Goal: Use online tool/utility: Utilize a website feature to perform a specific function

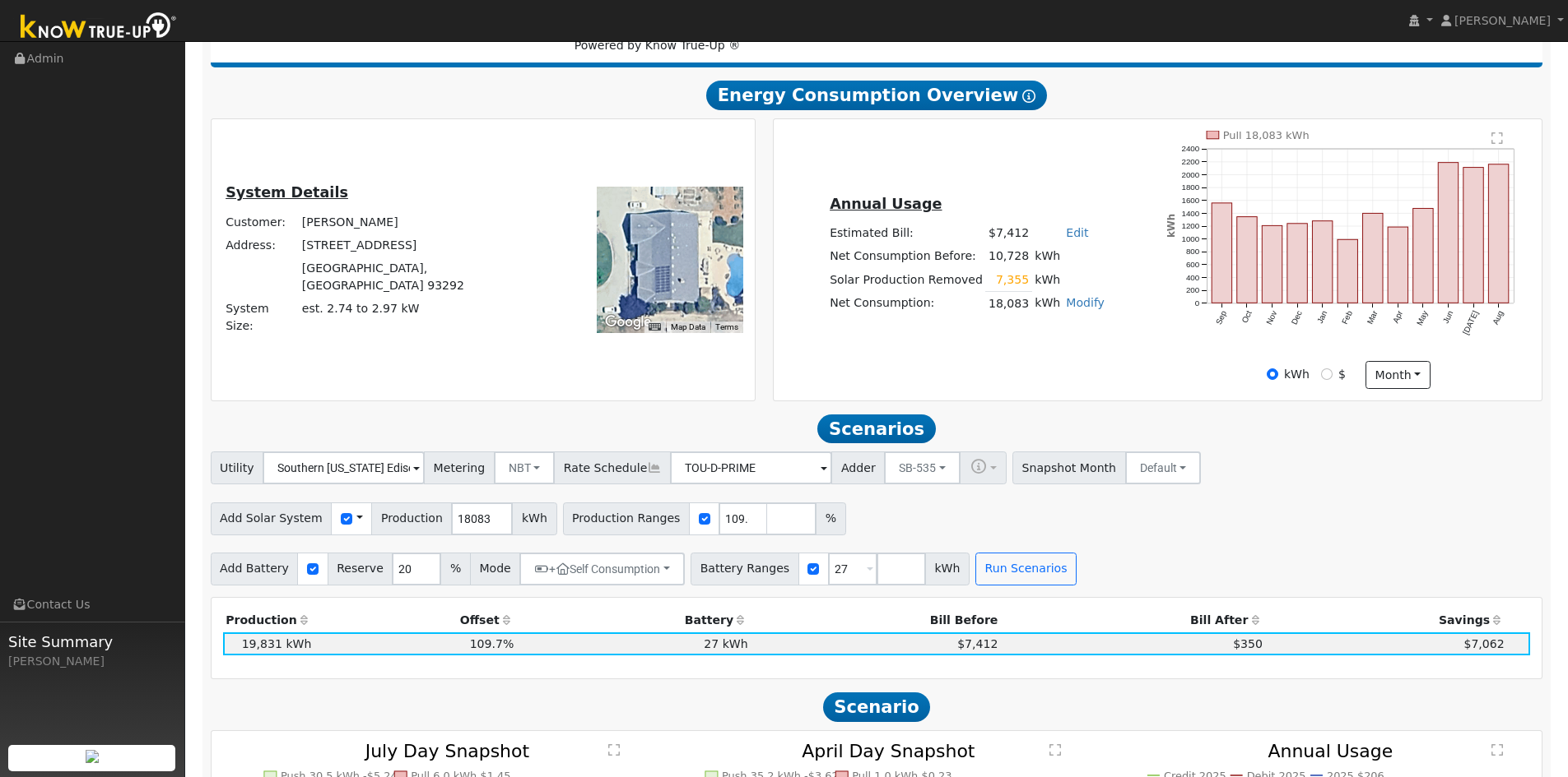
scroll to position [483, 0]
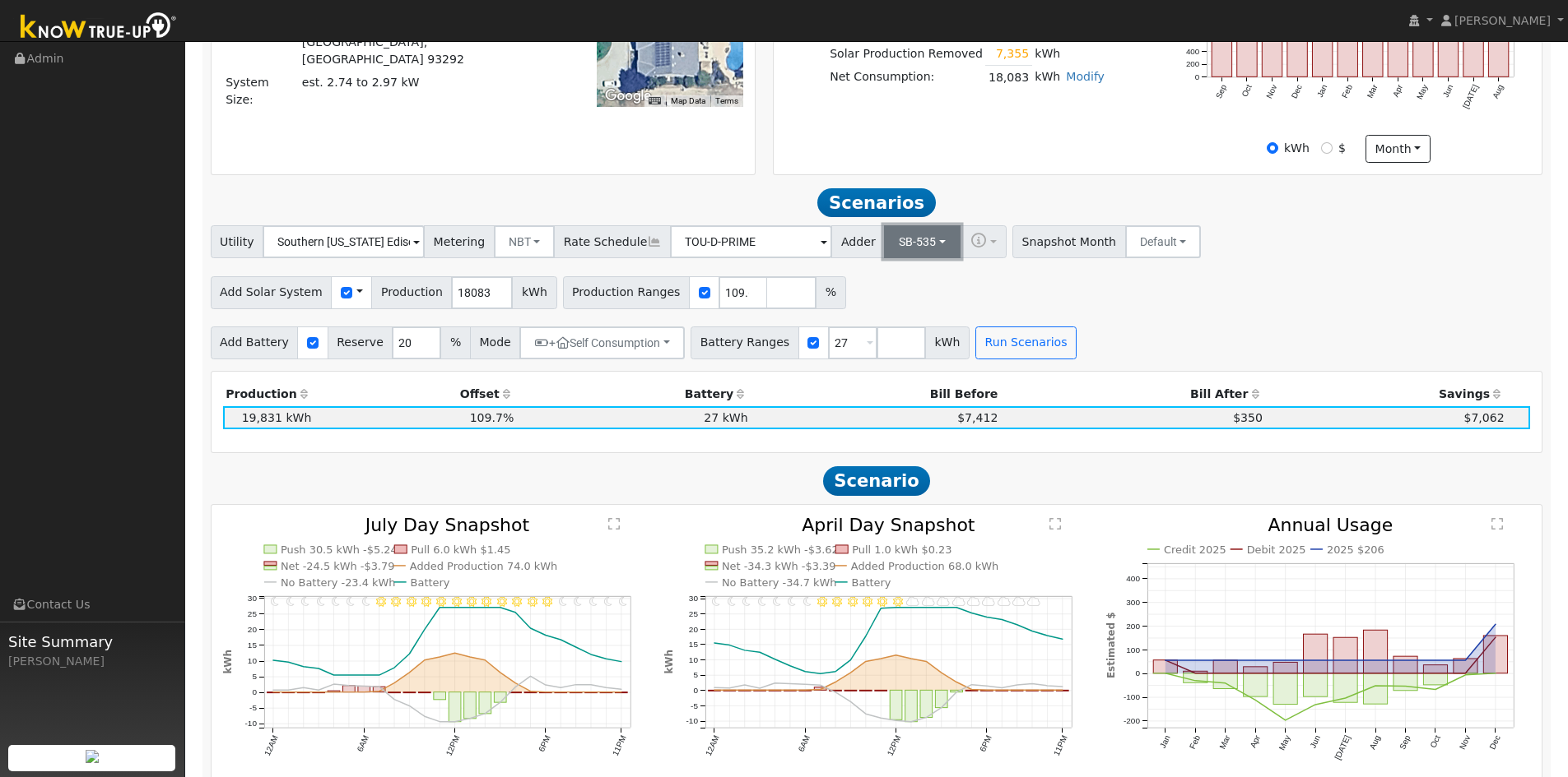
click at [896, 247] on button "SB-535" at bounding box center [922, 242] width 76 height 33
click at [893, 308] on link "ACC Plus" at bounding box center [905, 302] width 115 height 23
click at [1009, 344] on button "Run Scenarios" at bounding box center [1025, 342] width 101 height 33
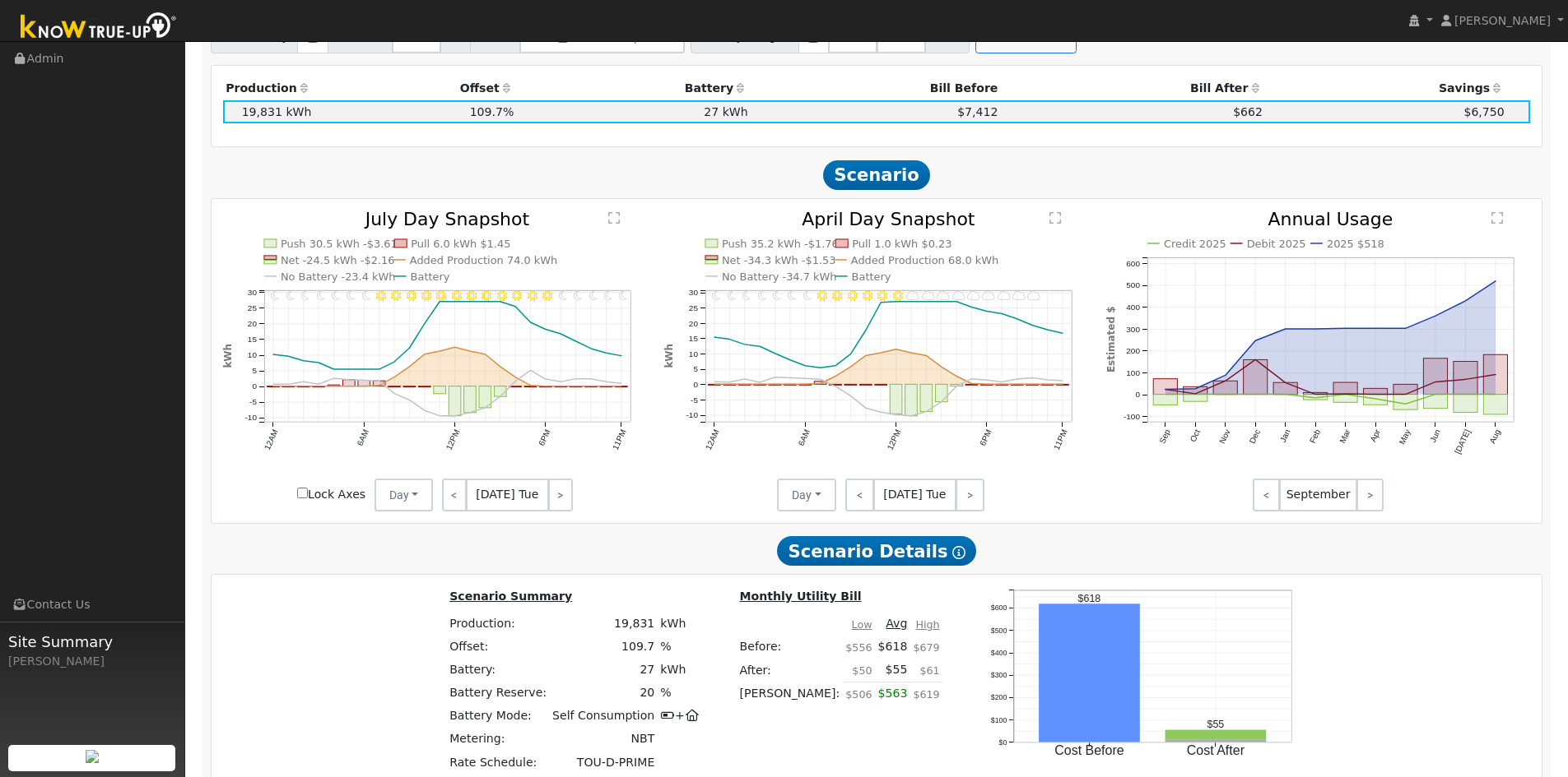
scroll to position [1286, 0]
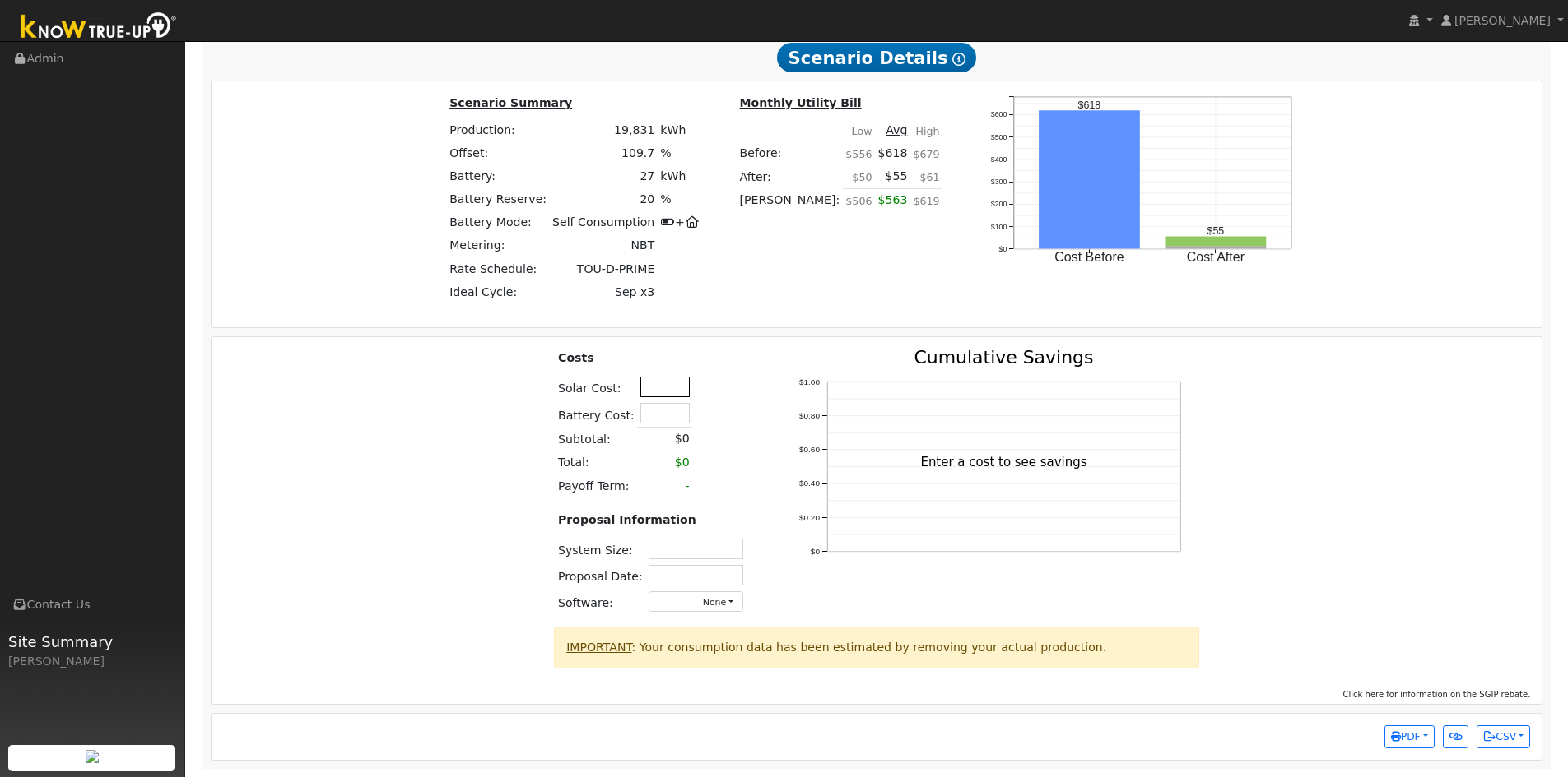
click at [655, 392] on input "text" at bounding box center [665, 387] width 50 height 20
type input "$61,850"
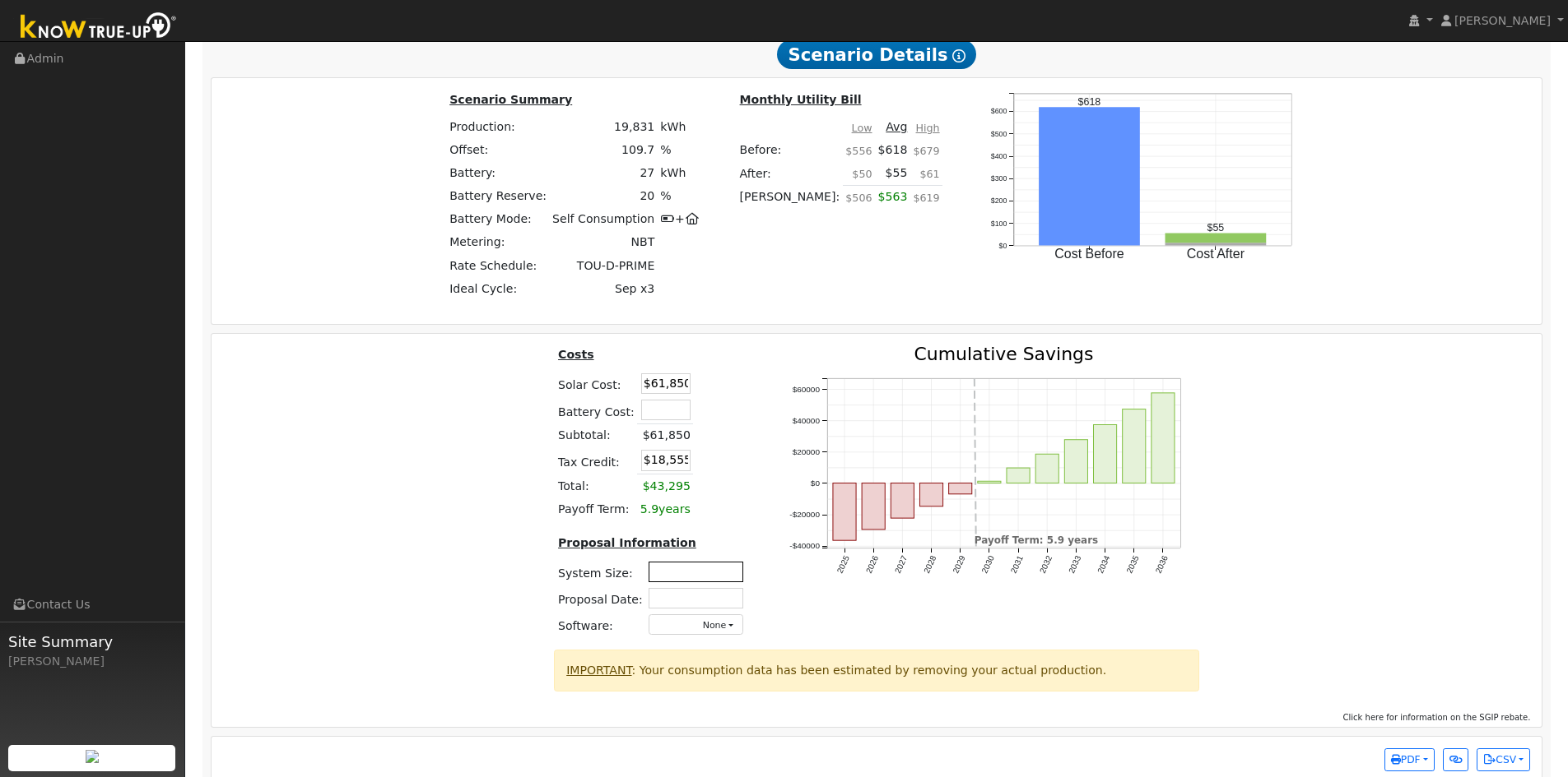
click at [655, 582] on input "text" at bounding box center [696, 572] width 94 height 20
type input "14.76"
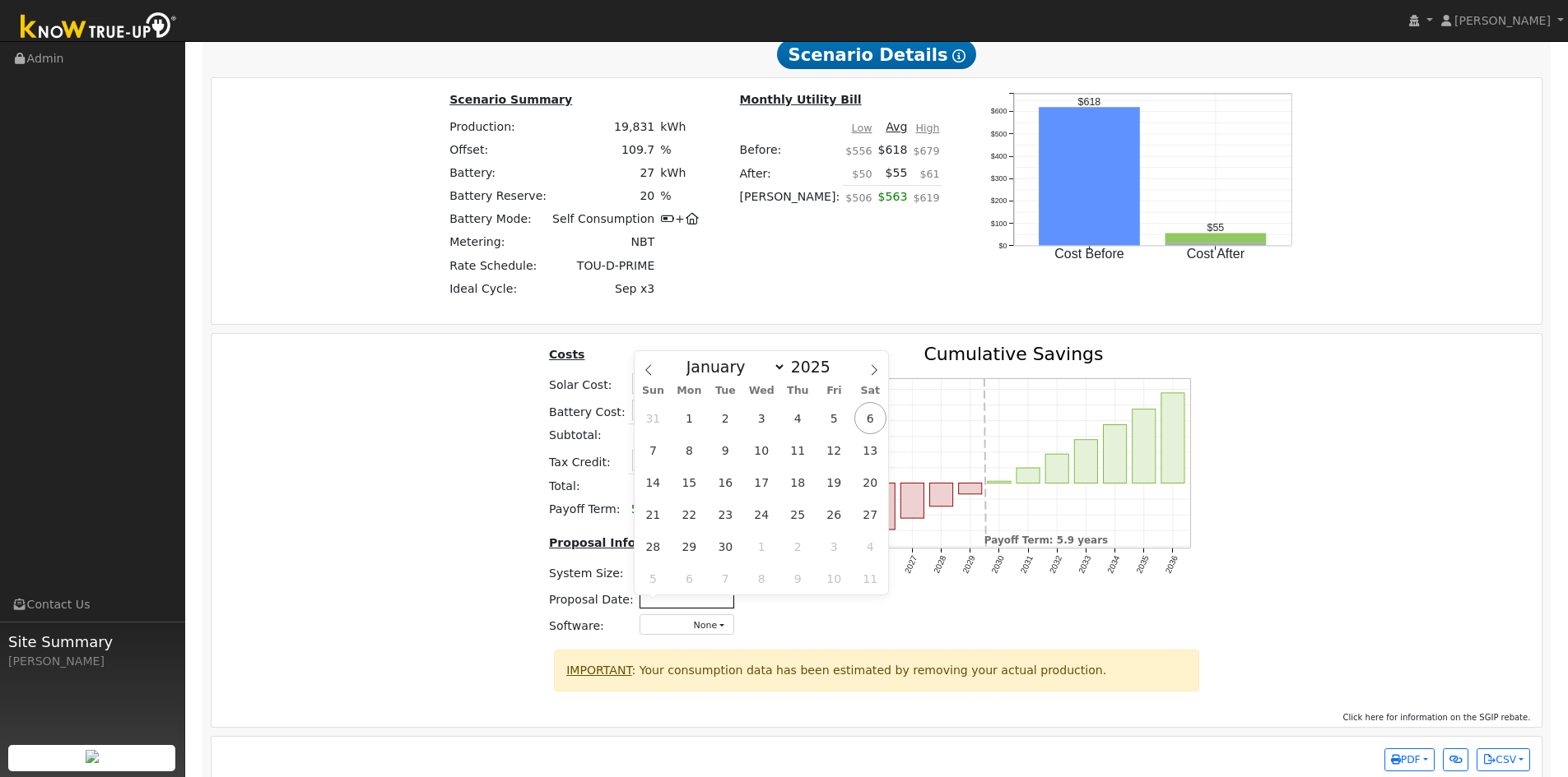
click at [688, 607] on input "text" at bounding box center [687, 598] width 94 height 20
click at [724, 419] on span "2" at bounding box center [726, 418] width 32 height 32
type input "[DATE]"
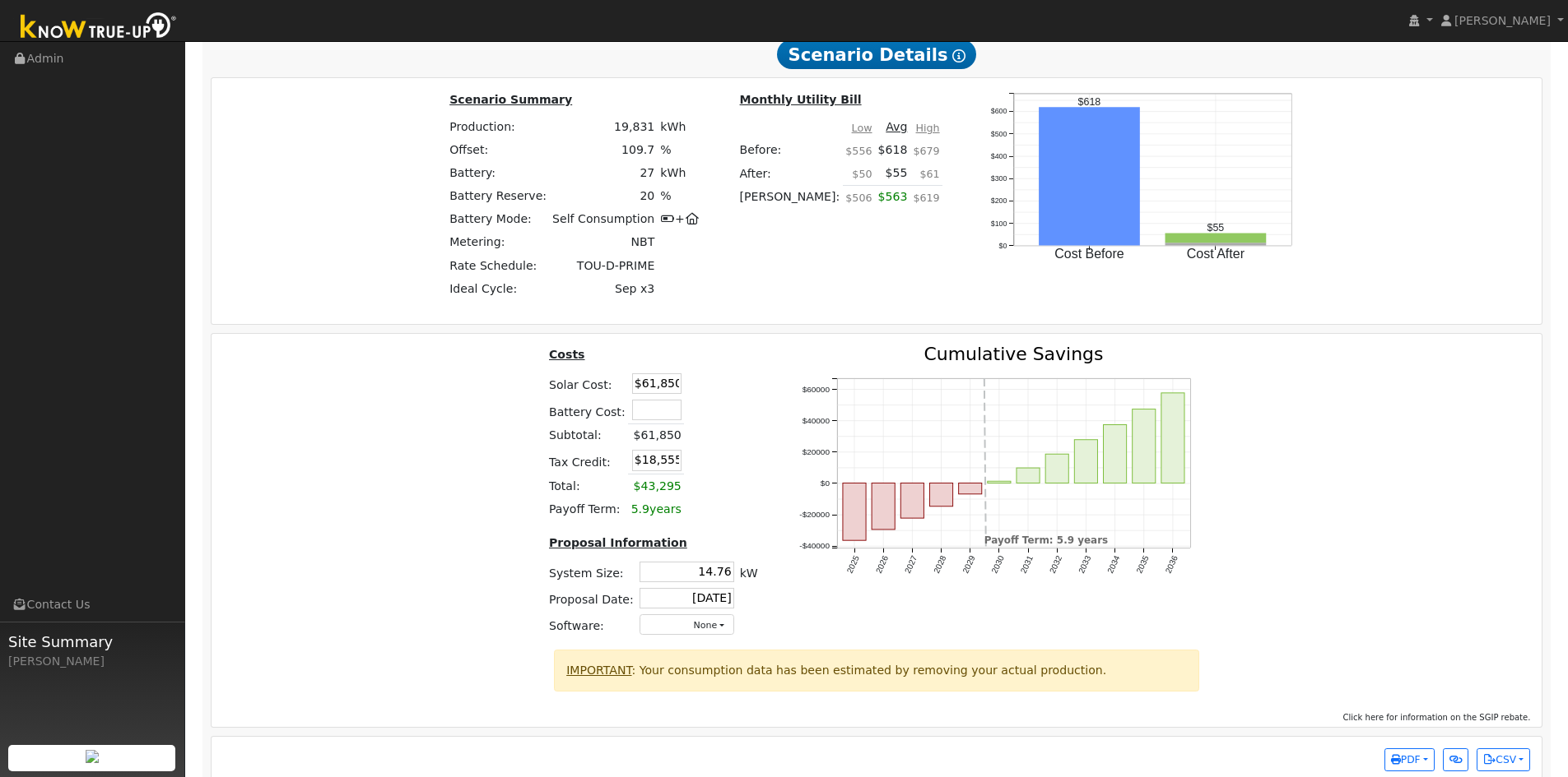
click at [408, 582] on div "Costs Solar Cost: $61,850 Battery Cost: Subtotal: $61,850 Tax Credit: $18,555 T…" at bounding box center [876, 498] width 1342 height 304
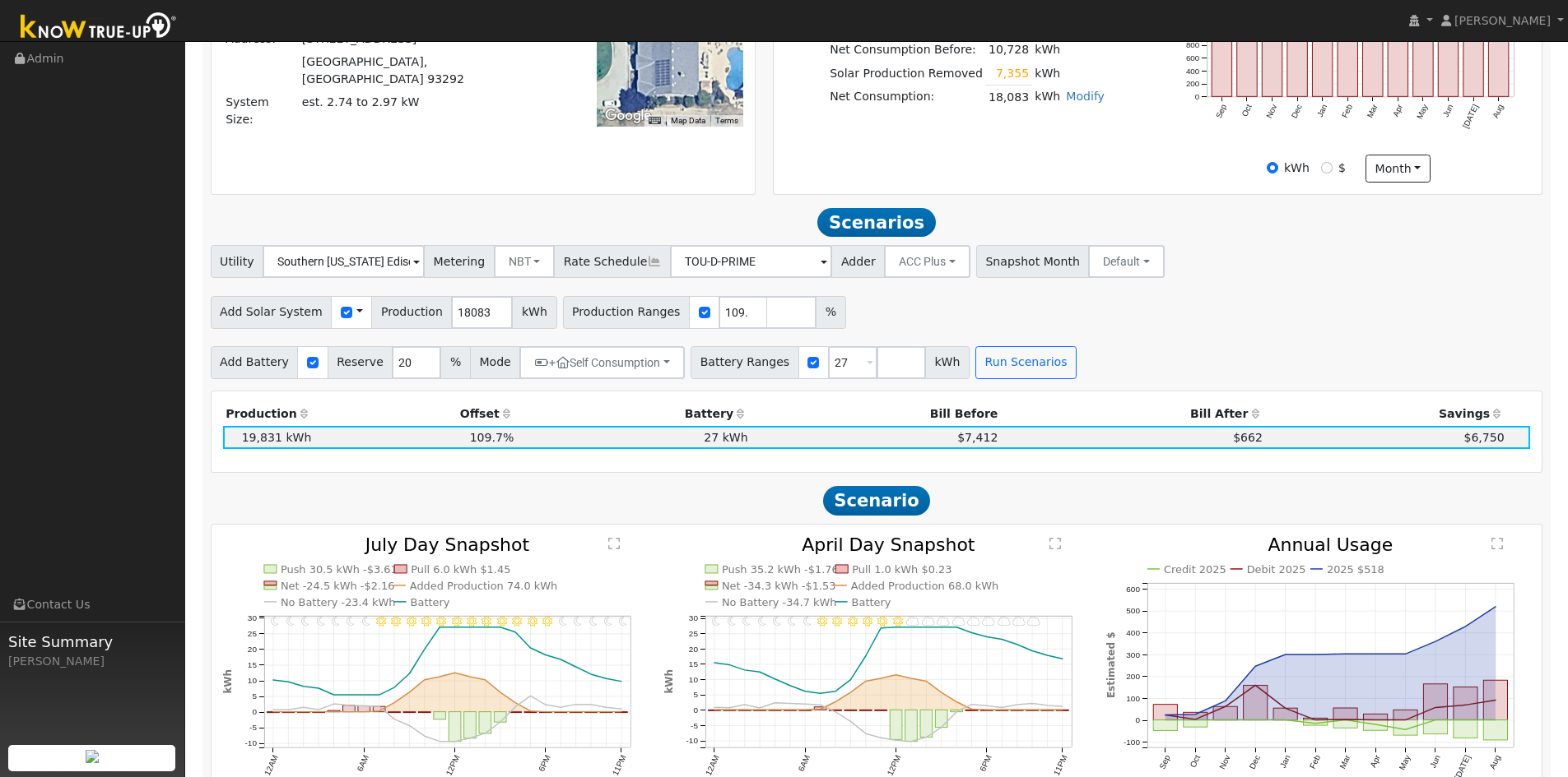
scroll to position [380, 0]
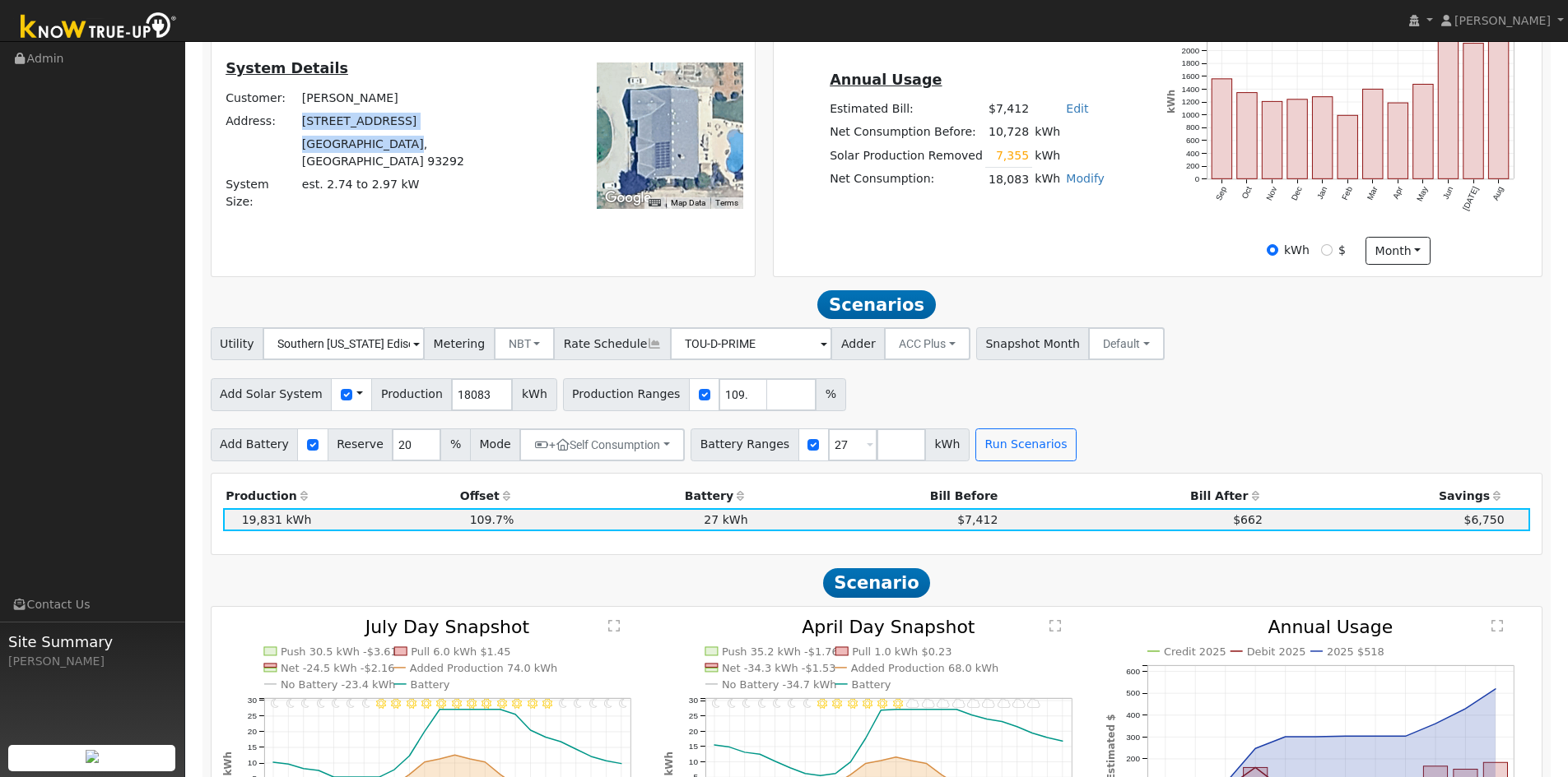
drag, startPoint x: 358, startPoint y: 147, endPoint x: 446, endPoint y: 164, distance: 89.6
click at [446, 164] on tbody "Customer: [PERSON_NAME] Address: [STREET_ADDRESS] System Size: est. 2.74 to 2.9…" at bounding box center [371, 149] width 296 height 127
copy tbody "[STREET_ADDRESS]"
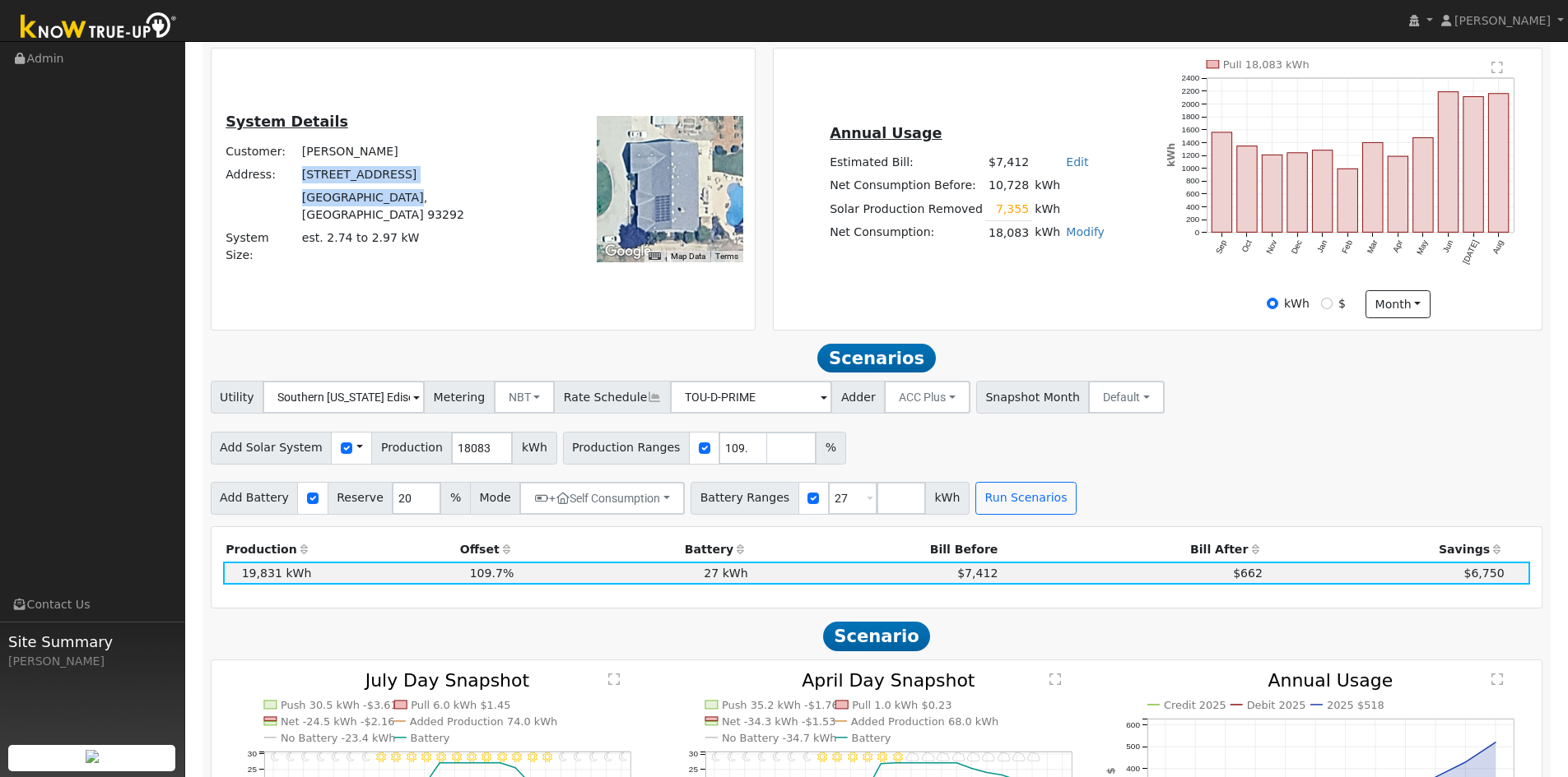
scroll to position [299, 0]
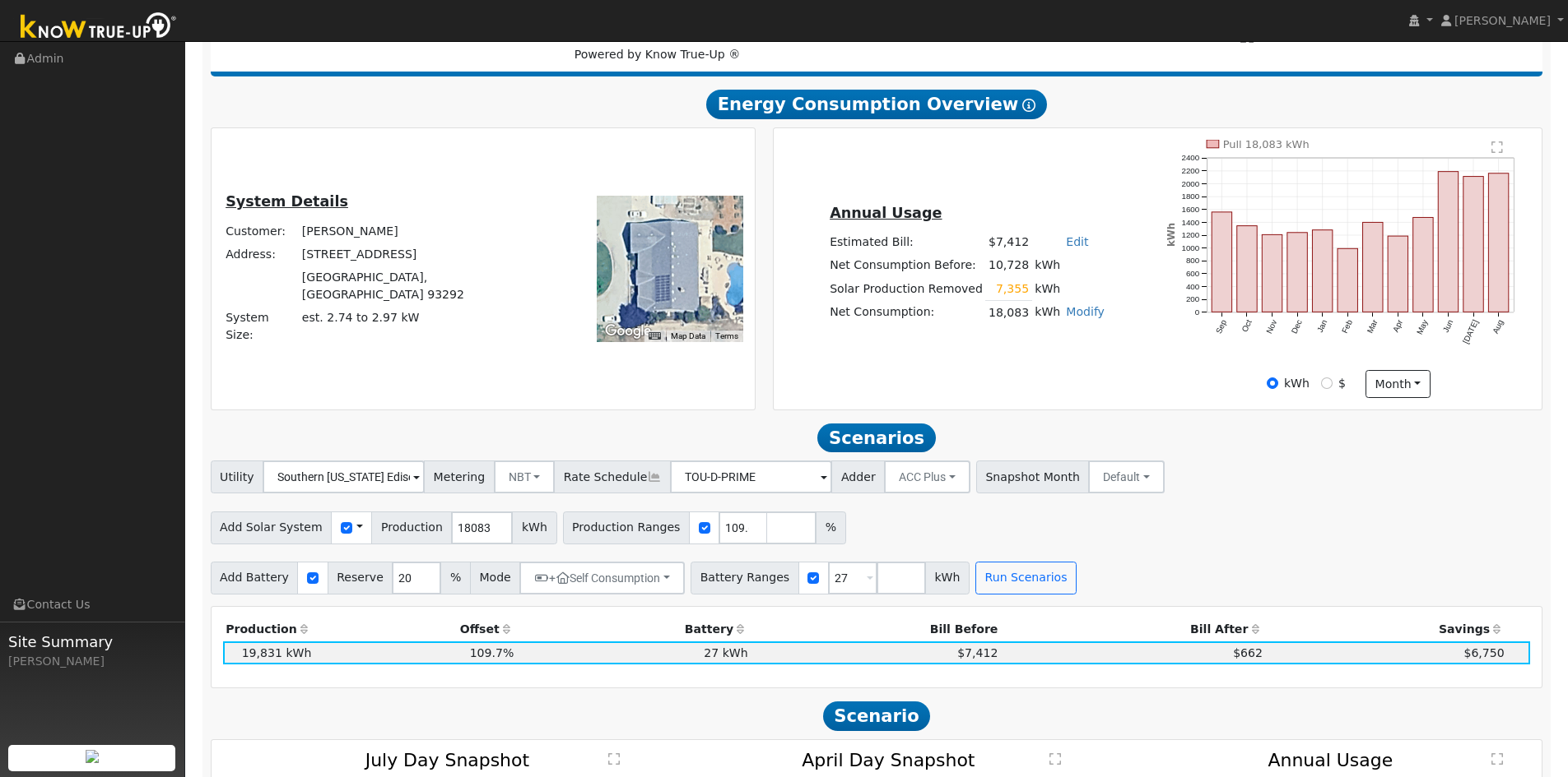
scroll to position [330, 0]
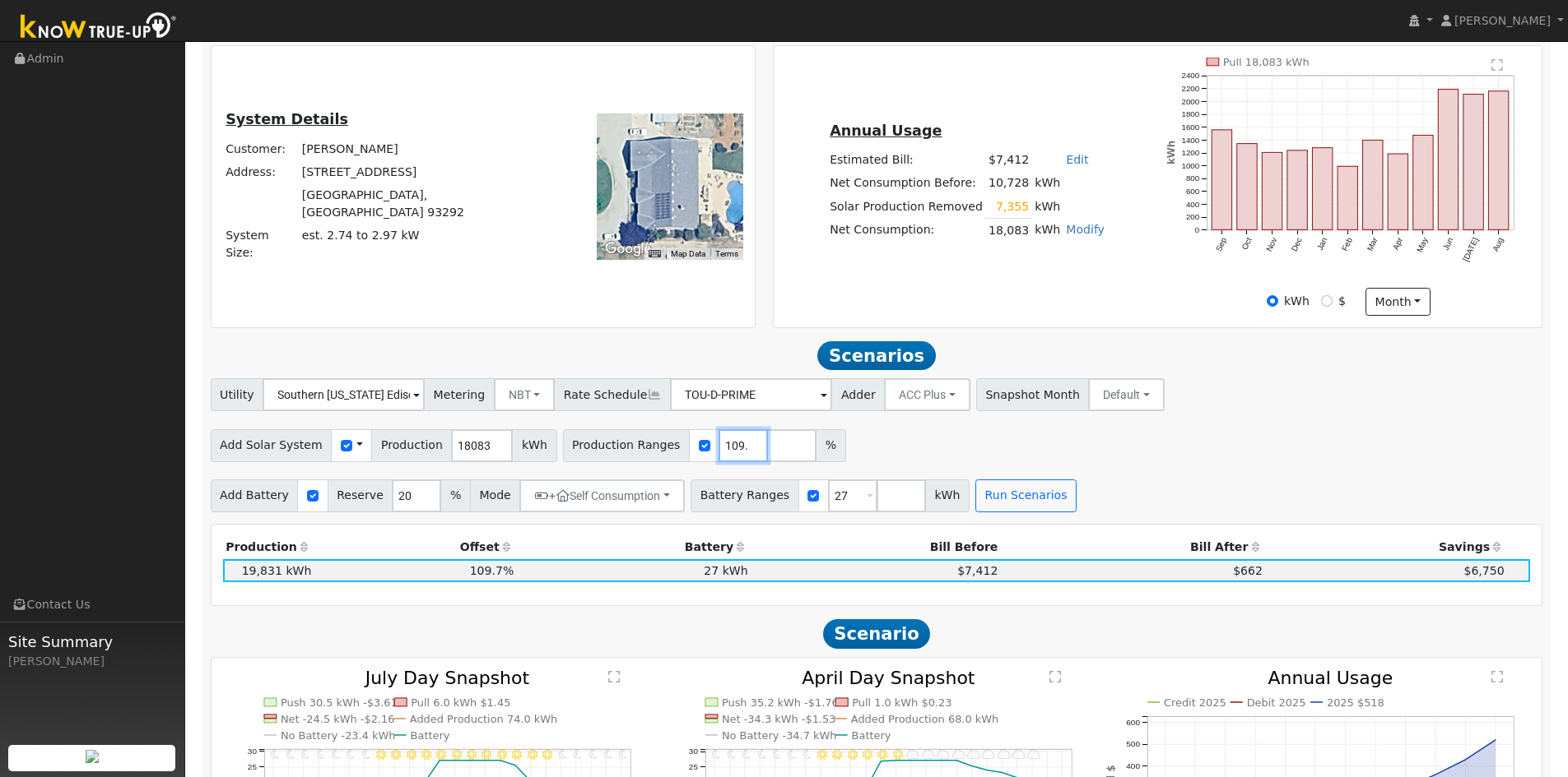
click at [719, 448] on input "109.666538" at bounding box center [744, 445] width 50 height 33
type input "109.566996626"
click at [975, 498] on button "Run Scenarios" at bounding box center [1025, 495] width 101 height 33
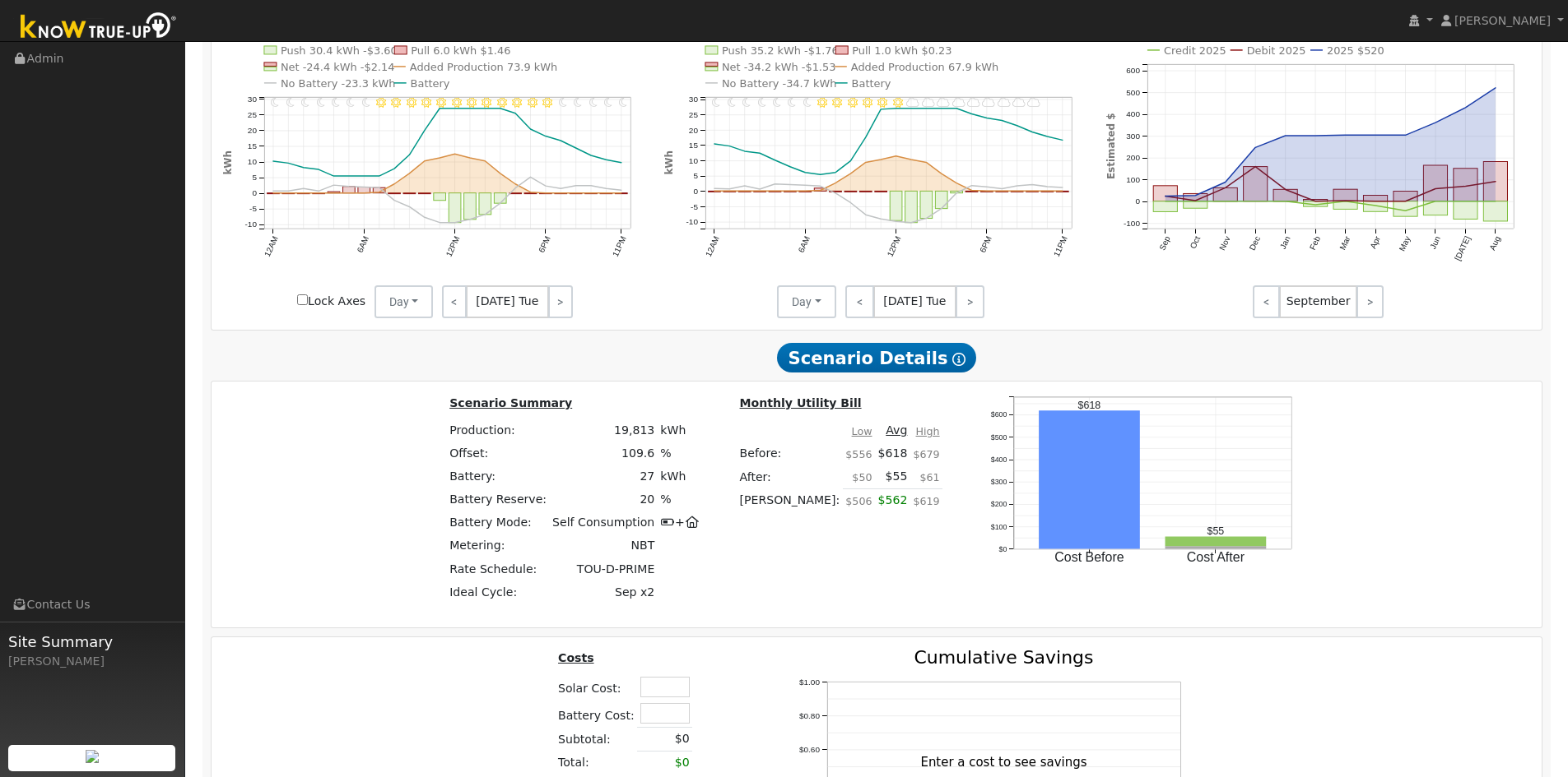
scroll to position [1204, 0]
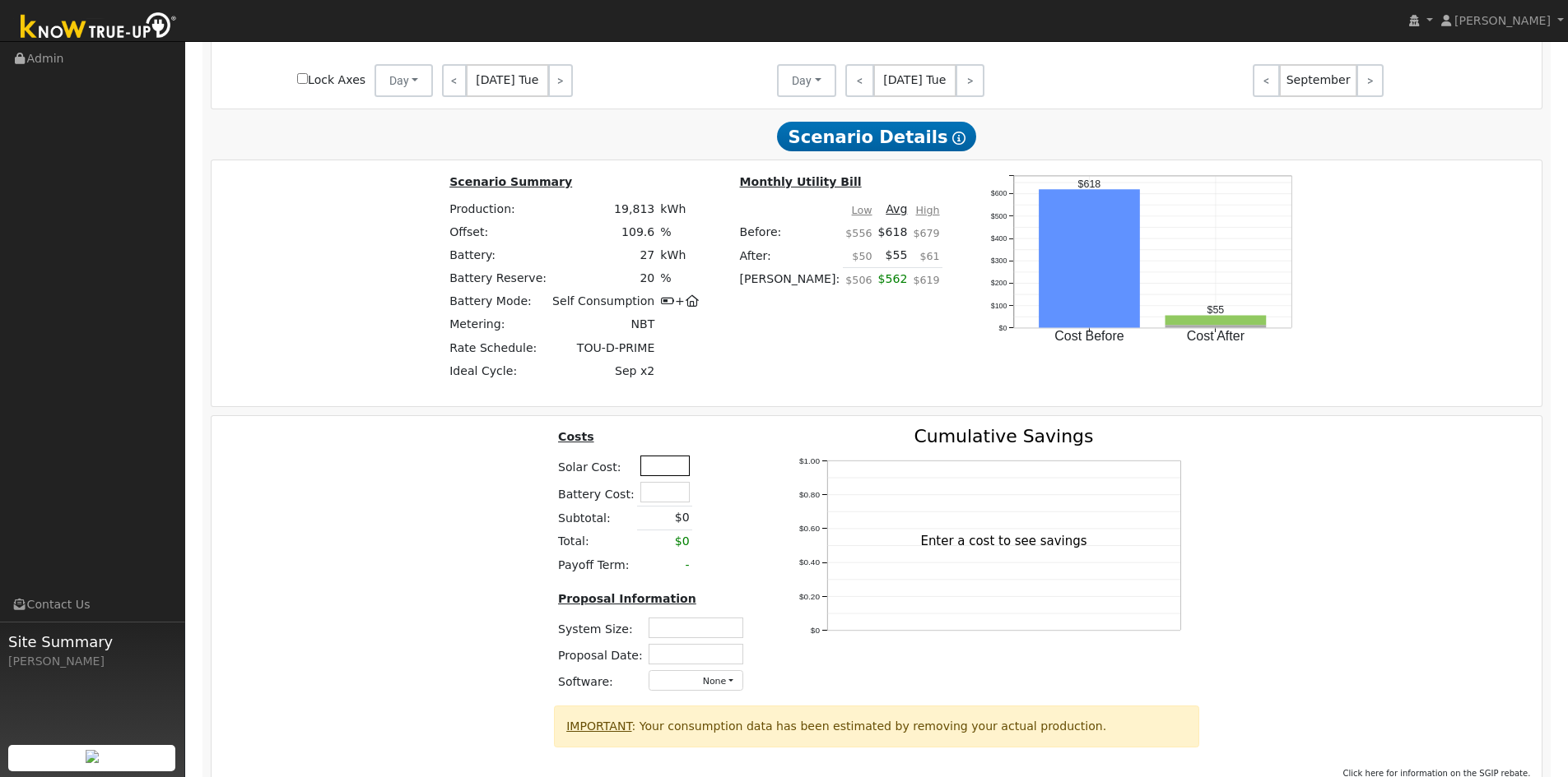
click at [661, 474] on input "text" at bounding box center [665, 466] width 50 height 20
type input "$61,850"
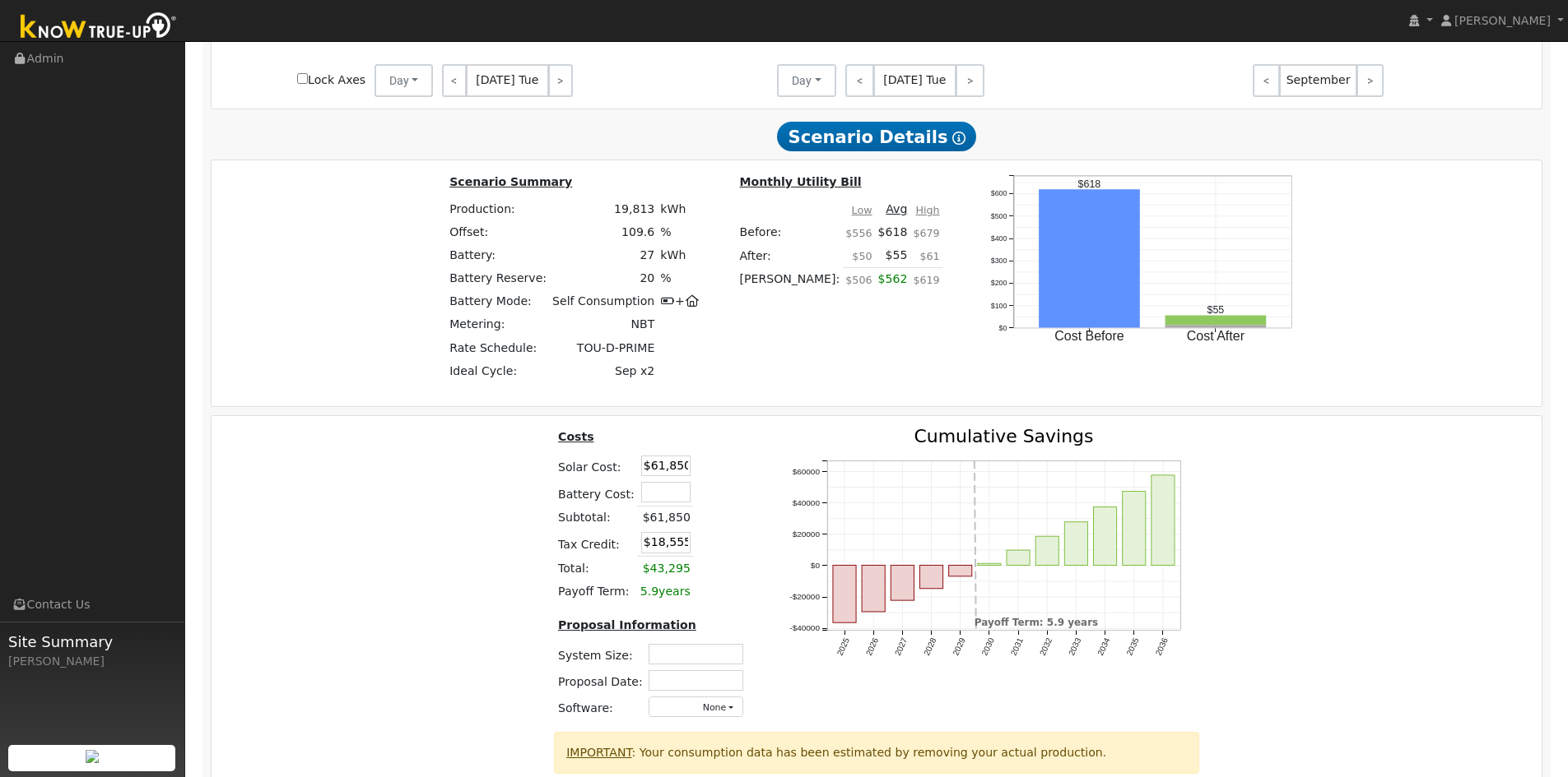
click at [706, 650] on td at bounding box center [695, 654] width 101 height 27
click at [709, 657] on input "text" at bounding box center [696, 653] width 94 height 20
click at [435, 619] on div "Costs Solar Cost: $61,850 Battery Cost: Subtotal: $61,850 Tax Credit: $18,555 T…" at bounding box center [876, 580] width 1342 height 304
drag, startPoint x: 709, startPoint y: 656, endPoint x: 821, endPoint y: 537, distance: 163.4
click at [711, 656] on input "17.76" at bounding box center [687, 653] width 94 height 20
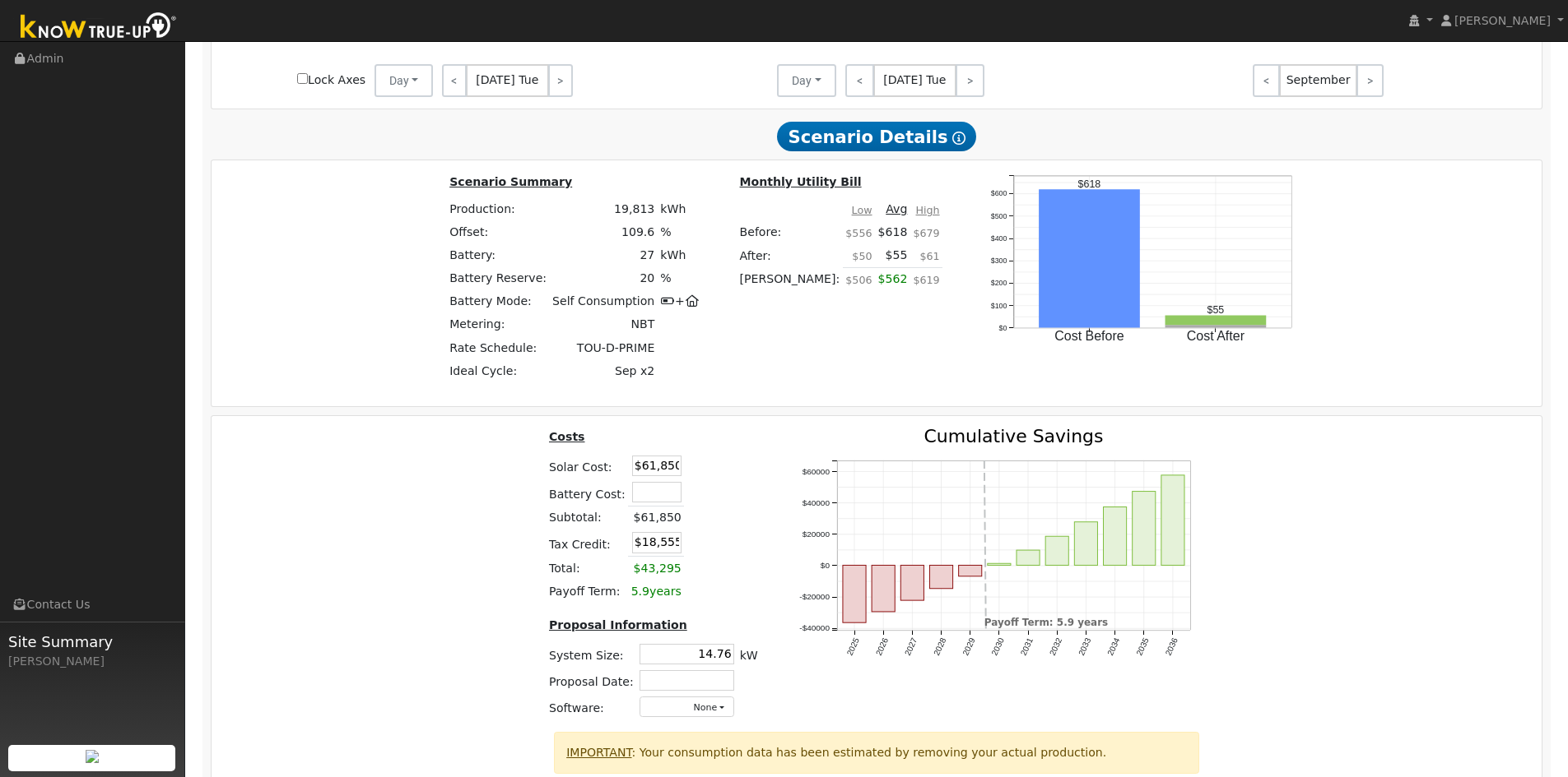
type input "14.76"
click at [711, 677] on td at bounding box center [686, 680] width 101 height 27
click at [701, 678] on input "text" at bounding box center [687, 680] width 94 height 20
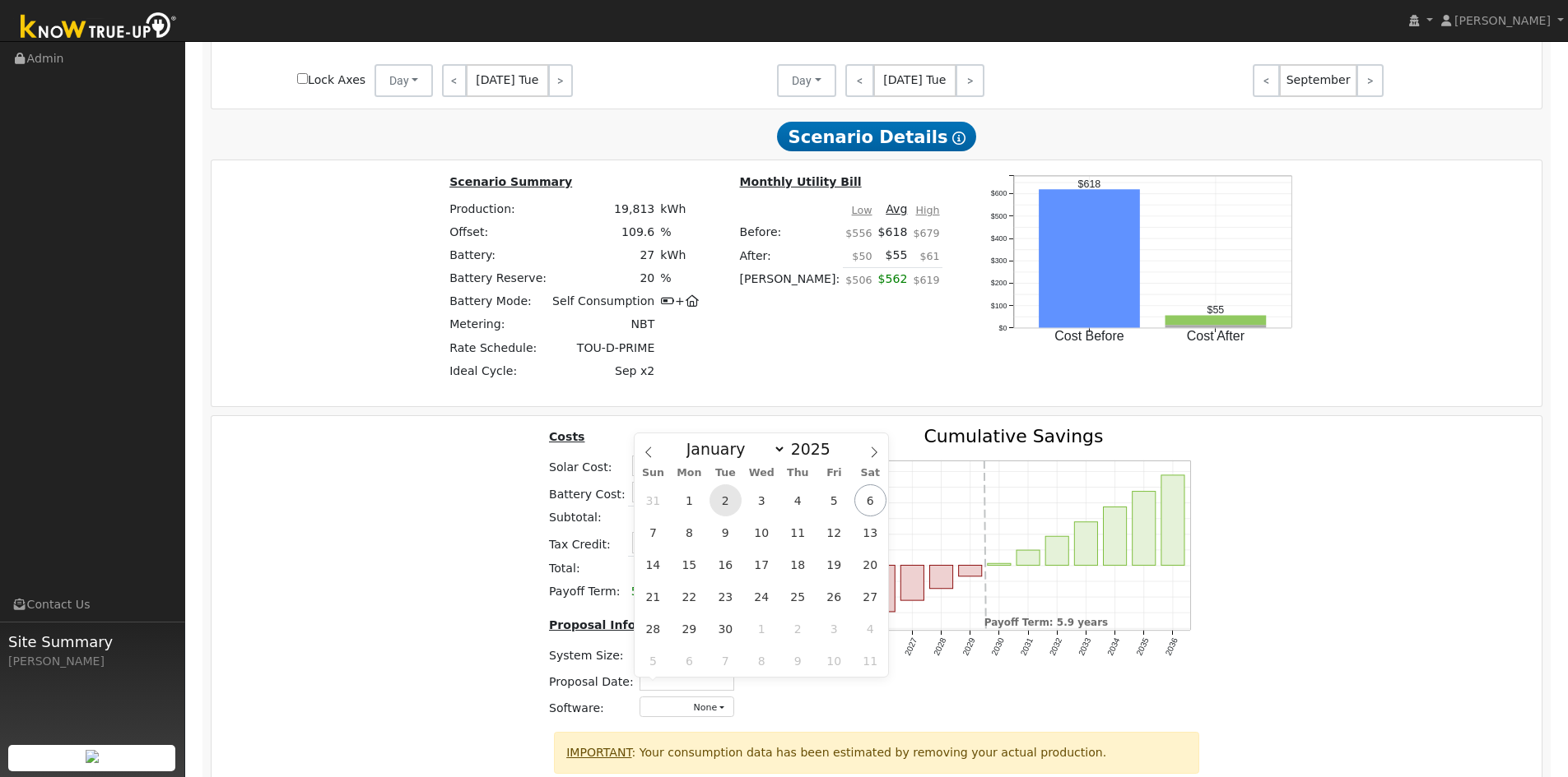
click at [718, 501] on span "2" at bounding box center [726, 501] width 32 height 32
type input "[DATE]"
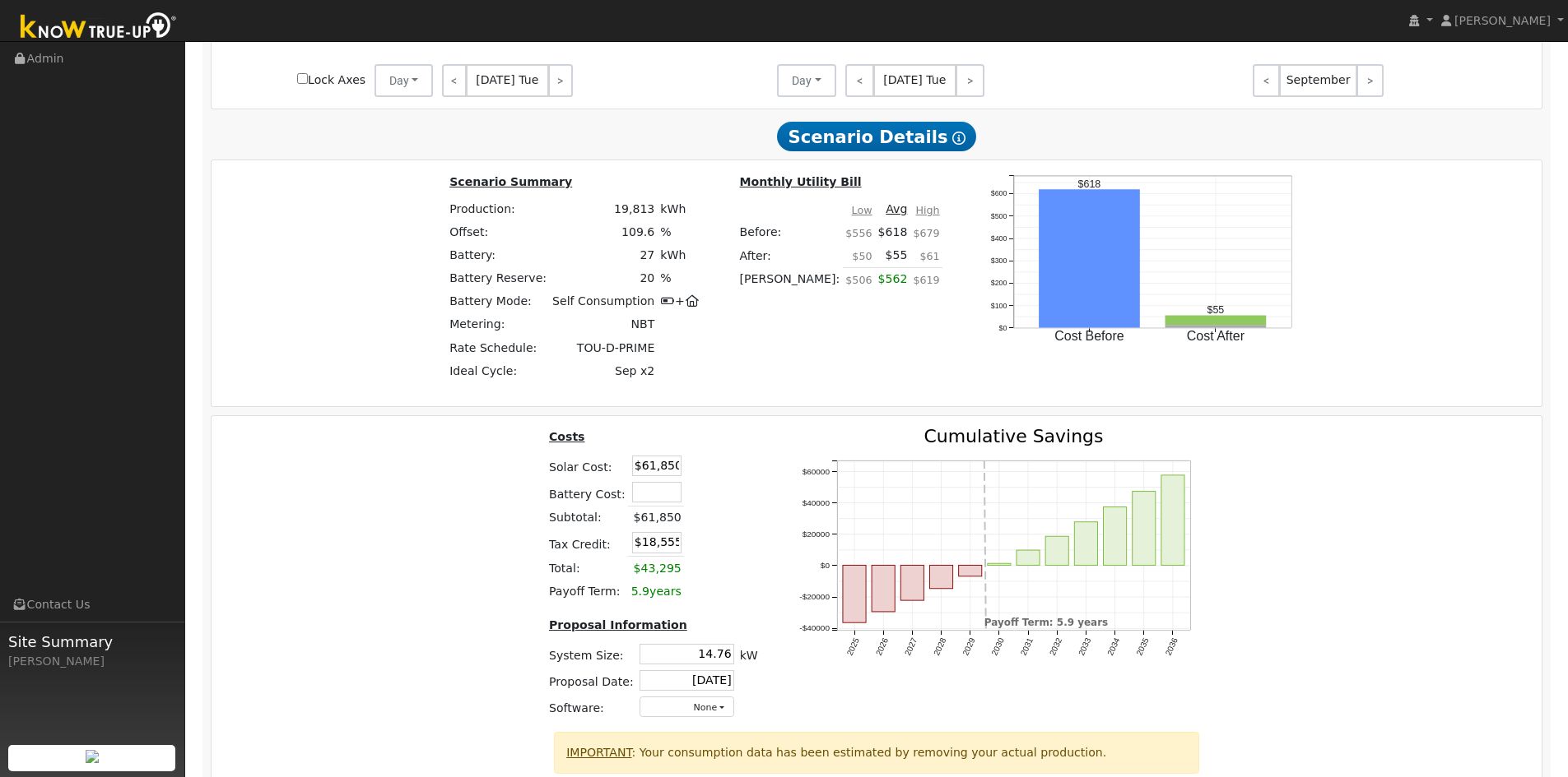
click at [1250, 420] on div "Production Offset Battery Reserve Mode ACC Push Incentive Bill Before Bill Afte…" at bounding box center [877, 230] width 1332 height 1160
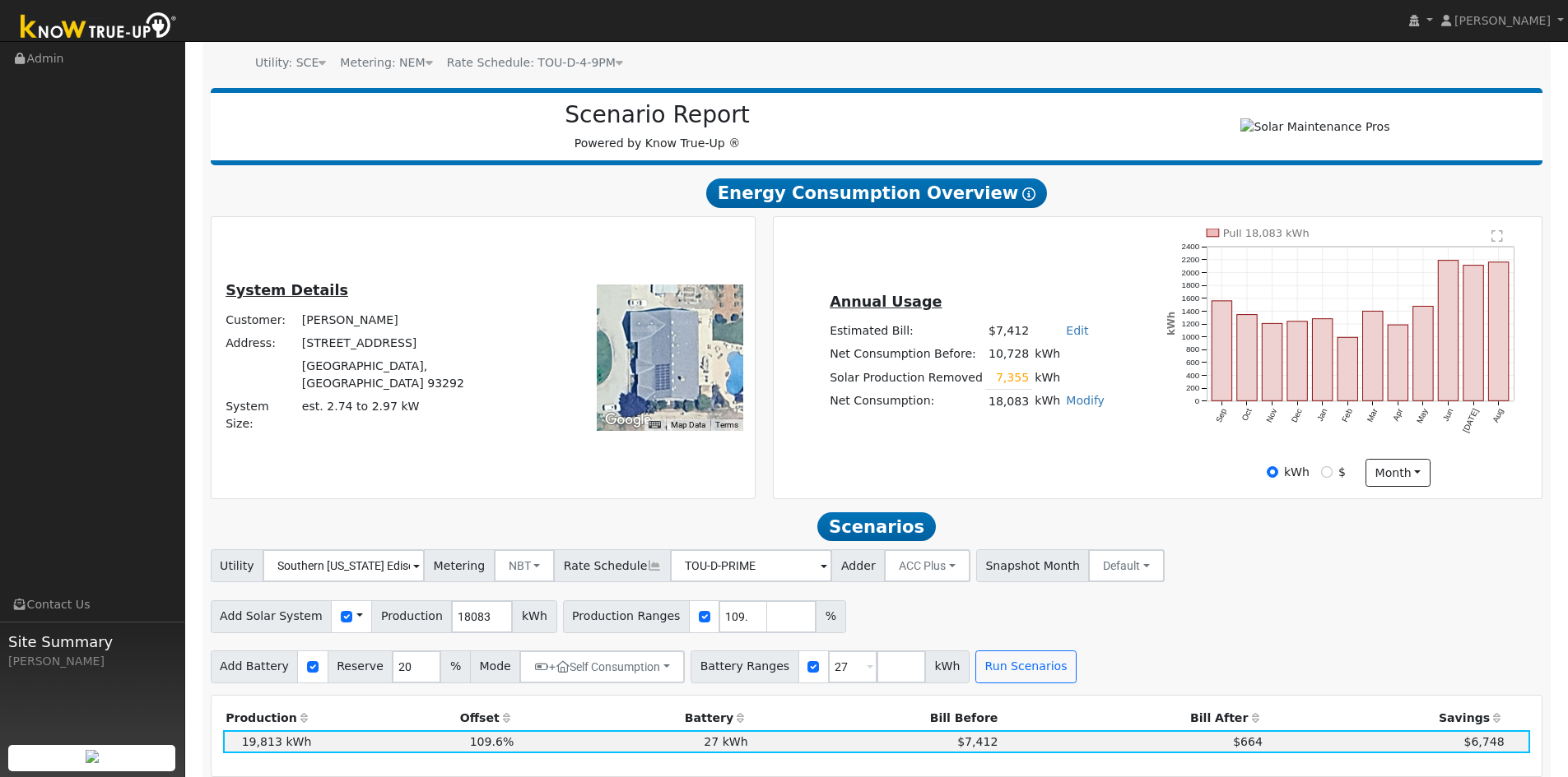
scroll to position [247, 0]
